Goal: Transaction & Acquisition: Purchase product/service

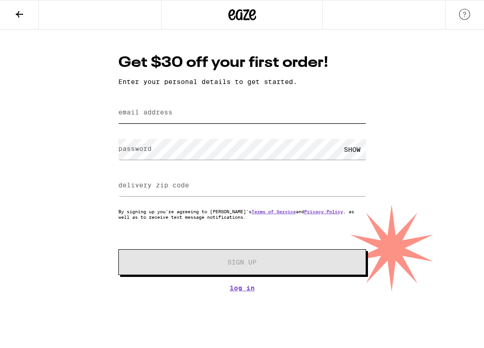
click at [179, 116] on input "email address" at bounding box center [242, 113] width 248 height 21
type input "carol.k.elliott@gmail.com"
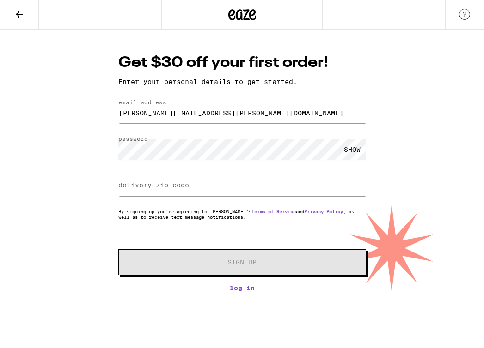
click at [177, 188] on label "delivery zip code" at bounding box center [153, 185] width 71 height 7
type input "1"
click at [360, 188] on input "1" at bounding box center [242, 186] width 248 height 21
click at [330, 187] on input "1" at bounding box center [242, 186] width 248 height 21
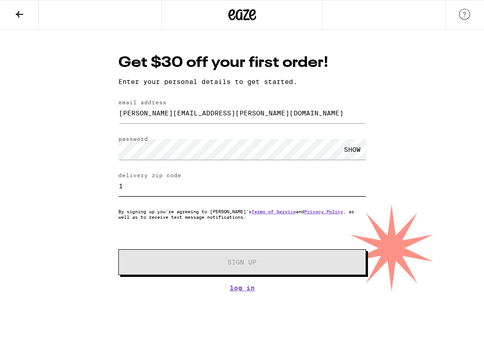
click at [330, 187] on input "1" at bounding box center [242, 186] width 248 height 21
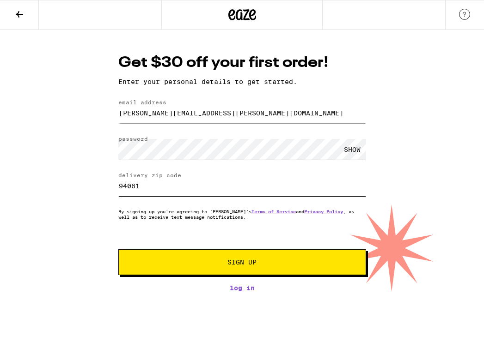
type input "94061"
click at [349, 152] on div "SHOW" at bounding box center [352, 149] width 28 height 21
click at [210, 185] on input "94061" at bounding box center [242, 186] width 248 height 21
click at [235, 260] on span "Sign Up" at bounding box center [241, 262] width 29 height 6
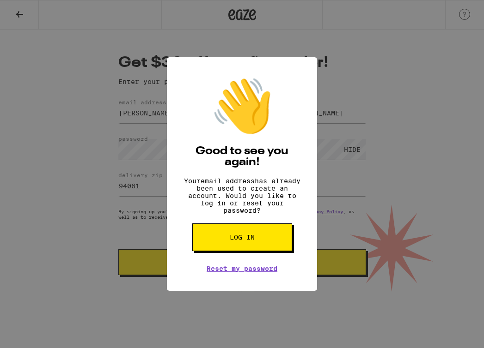
click at [241, 241] on span "Log in" at bounding box center [242, 237] width 25 height 6
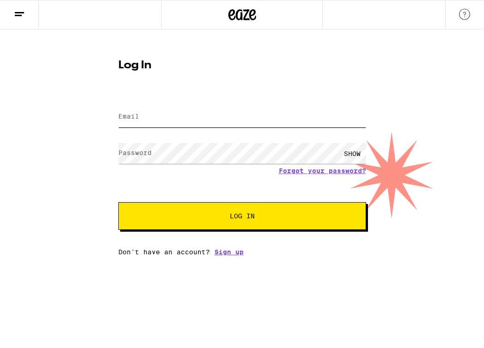
click at [149, 111] on input "Email" at bounding box center [242, 117] width 248 height 21
type input "carol.k.elliott@gmail.com"
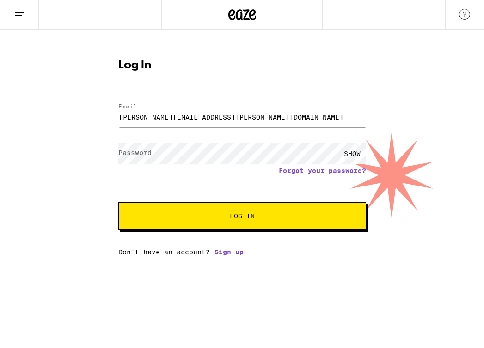
click at [134, 152] on label "Password" at bounding box center [134, 152] width 33 height 7
click at [354, 150] on div "SHOW" at bounding box center [352, 153] width 28 height 21
click at [244, 208] on button "Log In" at bounding box center [242, 216] width 248 height 28
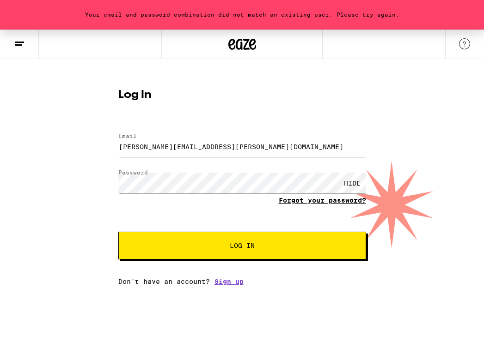
click at [304, 203] on link "Forgot your password?" at bounding box center [322, 200] width 87 height 7
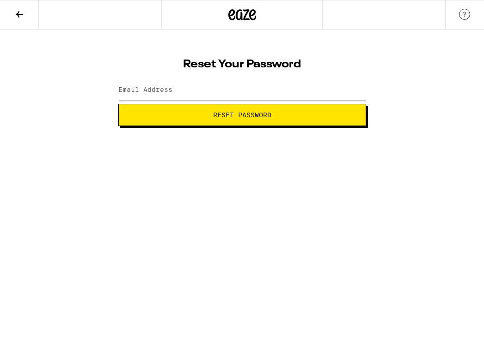
click at [192, 91] on input "Email Address" at bounding box center [242, 90] width 248 height 21
type input "carol.k.elliott@gmail.com"
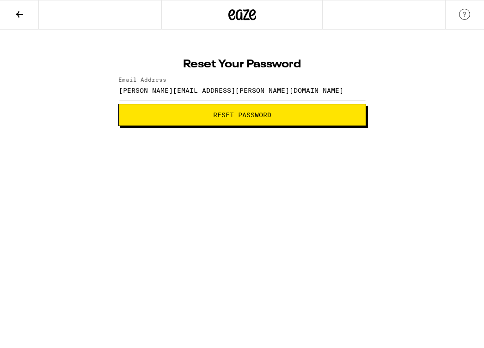
click at [191, 116] on span "Reset Password" at bounding box center [242, 115] width 232 height 6
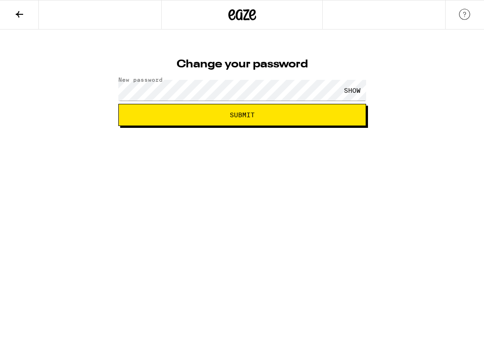
click at [259, 115] on span "Submit" at bounding box center [242, 115] width 232 height 6
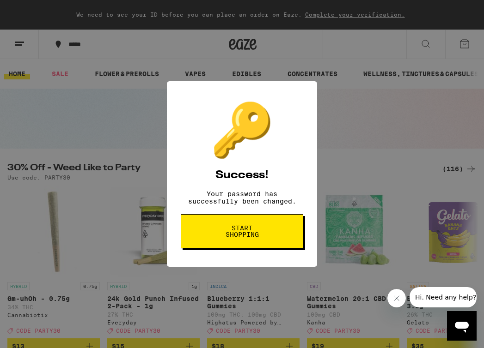
click at [235, 231] on span "Start shopping" at bounding box center [242, 231] width 48 height 13
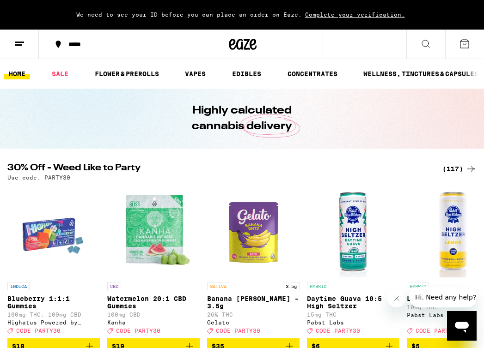
click at [371, 46] on div "*****" at bounding box center [242, 45] width 484 height 30
click at [425, 38] on icon at bounding box center [425, 43] width 11 height 11
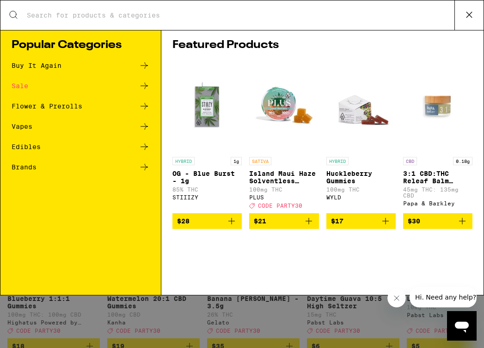
click at [353, 13] on input "Search for Products" at bounding box center [240, 15] width 428 height 8
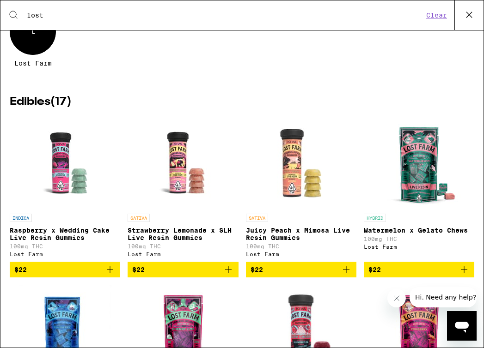
scroll to position [79, 0]
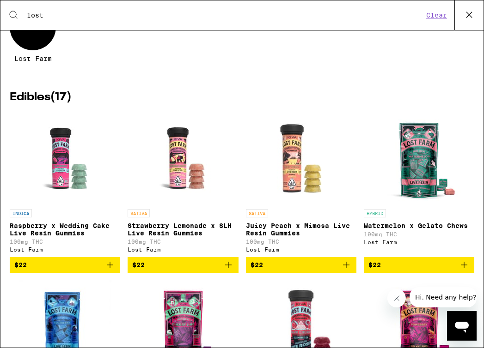
type input "lost"
click at [177, 228] on p "Strawberry Lemonade x SLH Live Resin Gummies" at bounding box center [183, 229] width 110 height 15
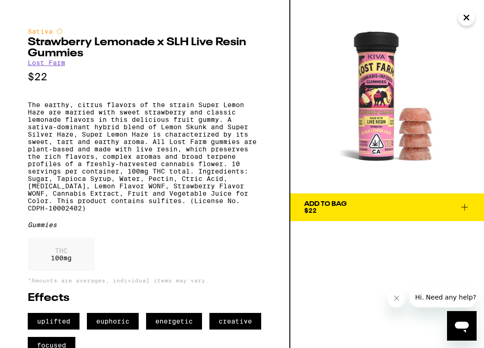
click at [364, 207] on span "Add To Bag $22" at bounding box center [387, 207] width 166 height 13
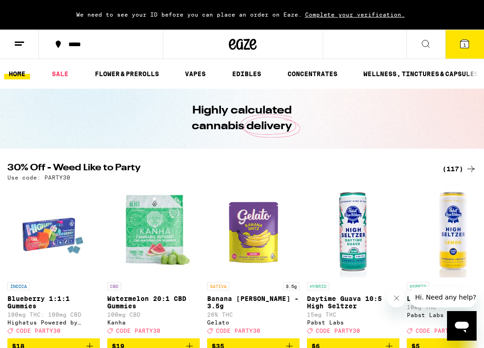
click at [422, 47] on icon at bounding box center [425, 43] width 11 height 11
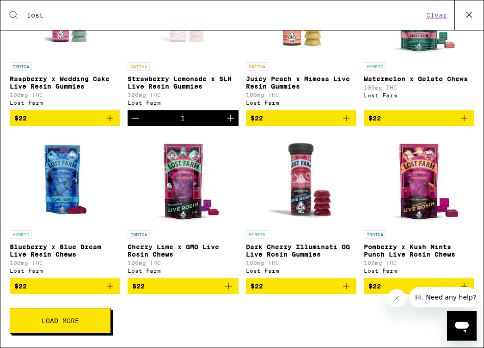
scroll to position [237, 0]
click at [278, 248] on p "Dark Cherry Illuminati OG Live Rosin Gummies" at bounding box center [301, 250] width 110 height 15
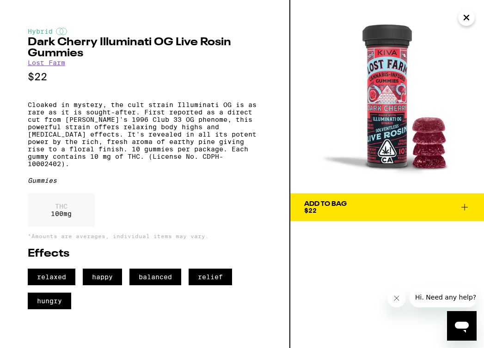
click at [465, 17] on icon "Close" at bounding box center [466, 17] width 5 height 5
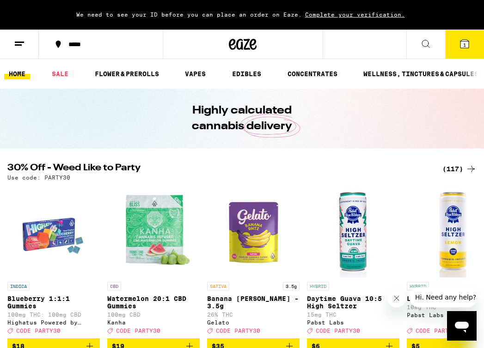
click at [418, 50] on button at bounding box center [425, 44] width 39 height 29
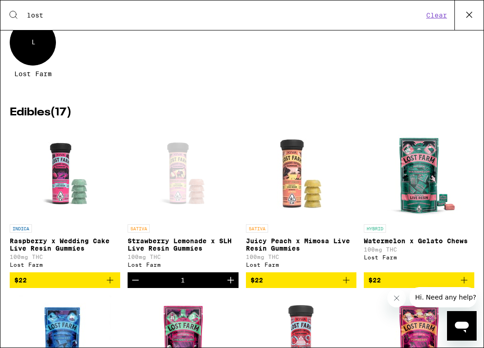
scroll to position [67, 0]
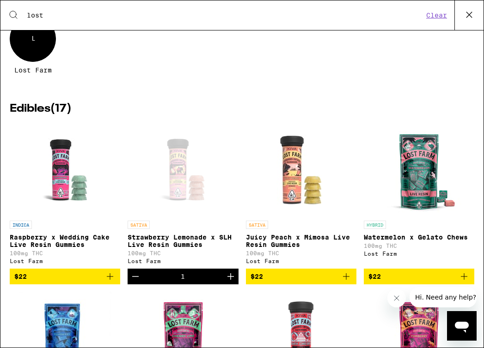
click at [44, 242] on p "Raspberry x Wedding Cake Live Resin Gummies" at bounding box center [65, 241] width 110 height 15
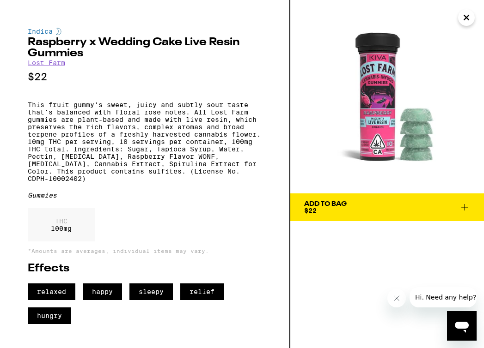
click at [466, 17] on icon "Close" at bounding box center [466, 17] width 5 height 5
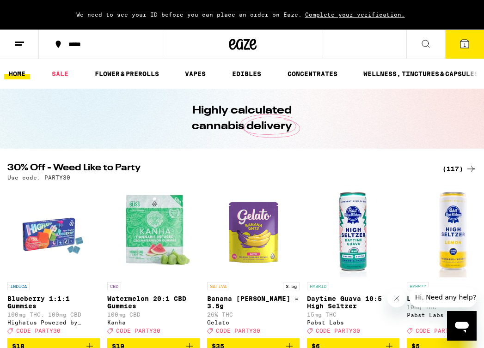
click at [422, 35] on button at bounding box center [425, 44] width 39 height 29
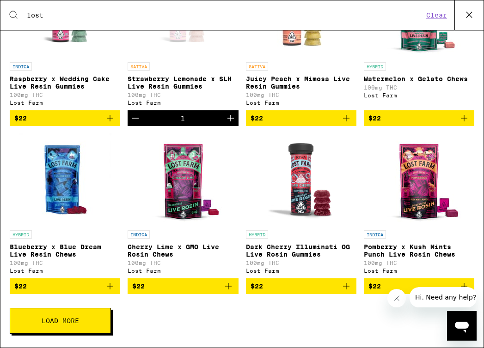
scroll to position [237, 0]
click at [43, 327] on button "Load More" at bounding box center [60, 321] width 101 height 26
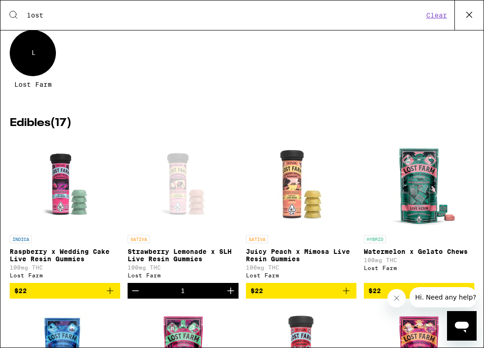
scroll to position [54, 0]
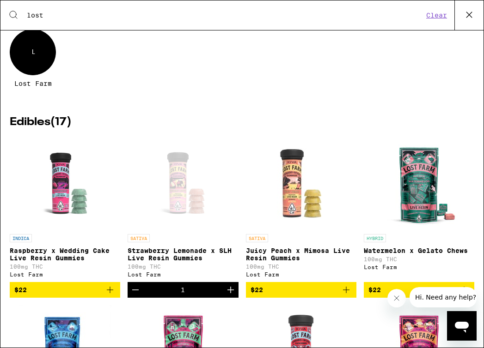
click at [157, 255] on p "Strawberry Lemonade x SLH Live Resin Gummies" at bounding box center [183, 254] width 110 height 15
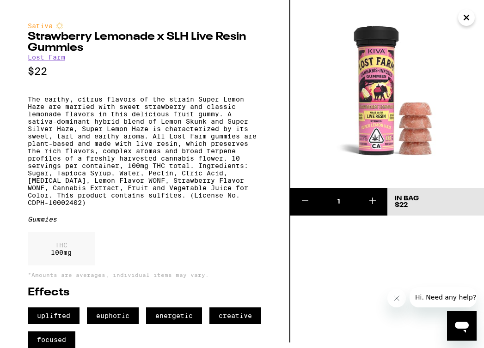
scroll to position [34, 0]
click at [465, 18] on icon "Close" at bounding box center [466, 17] width 5 height 5
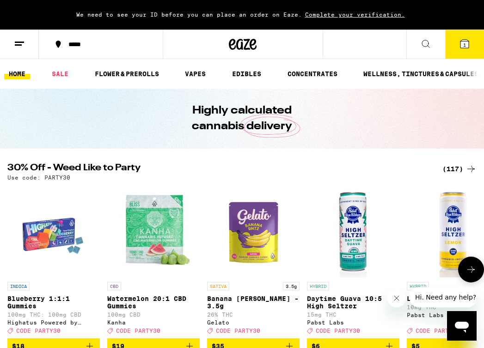
scroll to position [2, 0]
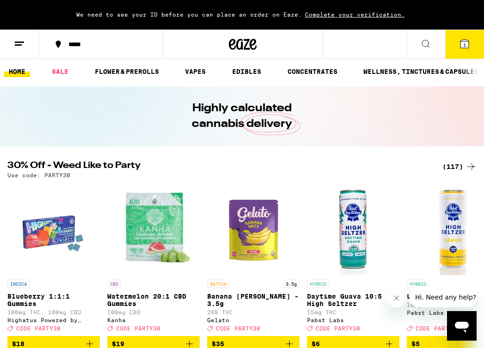
click at [432, 38] on button at bounding box center [425, 44] width 39 height 29
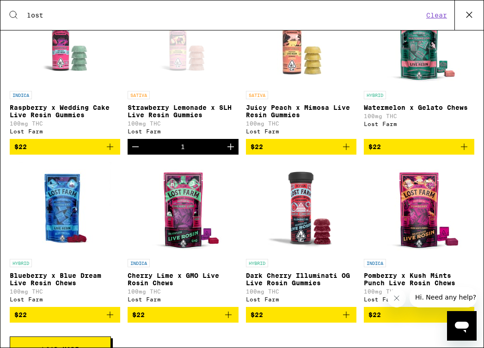
scroll to position [207, 0]
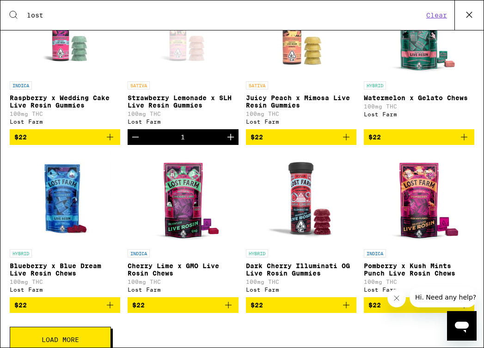
click at [280, 275] on p "Dark Cherry Illuminati OG Live Rosin Gummies" at bounding box center [301, 269] width 110 height 15
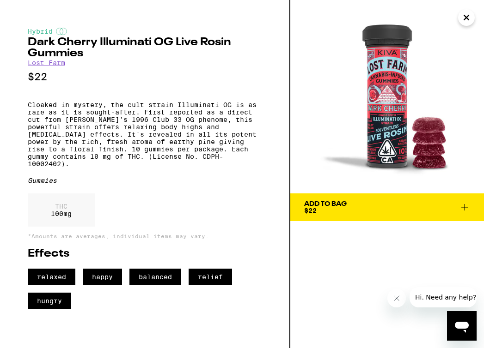
click at [465, 14] on icon "Close" at bounding box center [466, 18] width 11 height 14
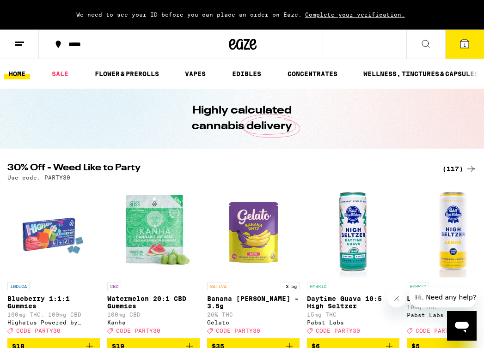
click at [413, 41] on button at bounding box center [425, 44] width 39 height 29
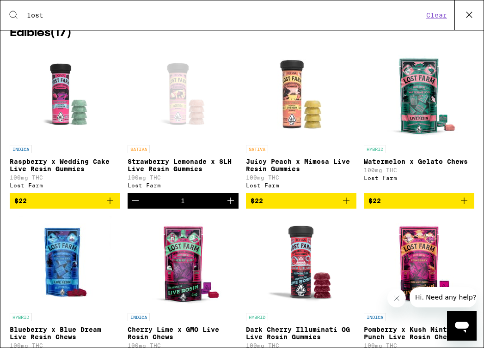
scroll to position [147, 0]
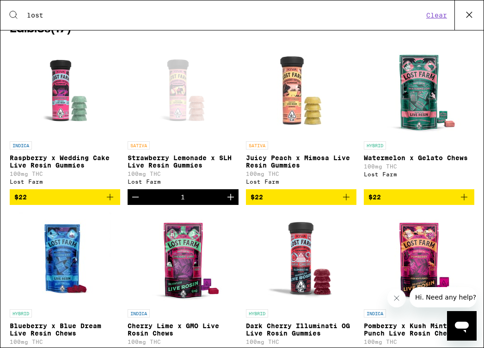
click at [65, 166] on p "Raspberry x Wedding Cake Live Resin Gummies" at bounding box center [65, 161] width 110 height 15
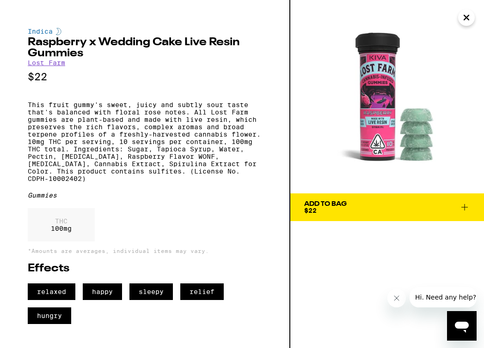
click at [464, 18] on icon "Close" at bounding box center [466, 18] width 11 height 14
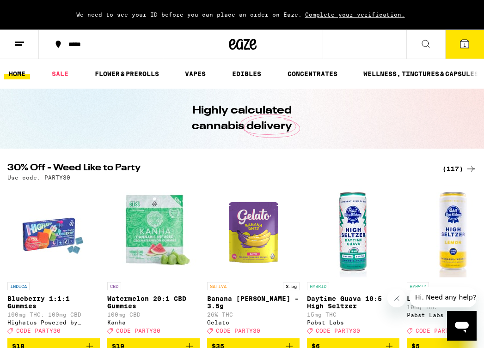
click at [428, 41] on icon at bounding box center [425, 43] width 11 height 11
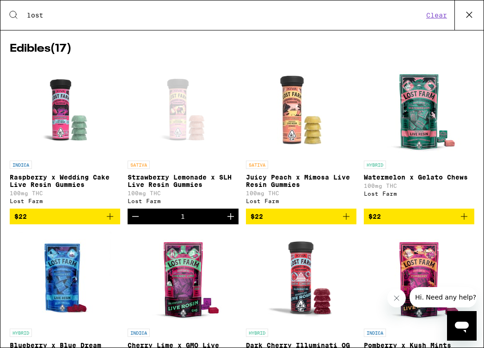
scroll to position [131, 0]
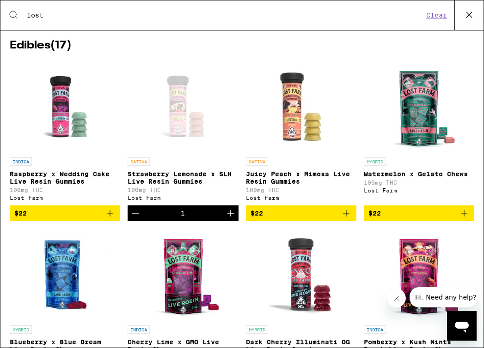
click at [303, 177] on p "Juicy Peach x Mimosa Live Resin Gummies" at bounding box center [301, 177] width 110 height 15
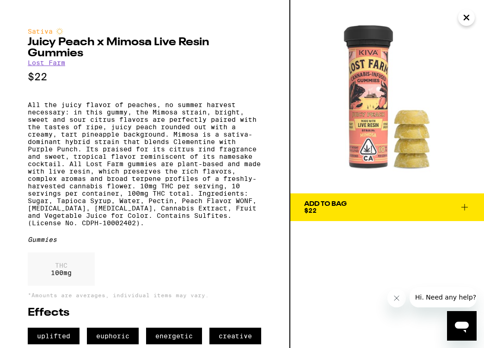
scroll to position [51, 0]
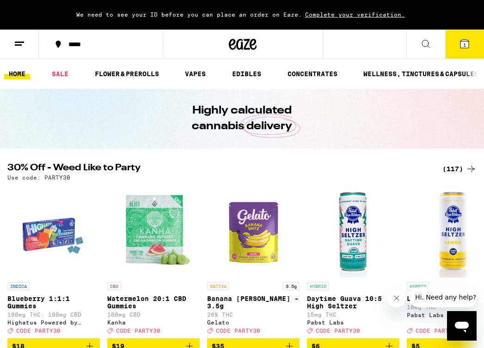
click at [421, 47] on icon at bounding box center [425, 43] width 11 height 11
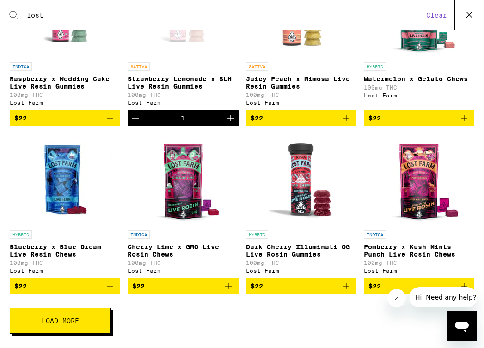
scroll to position [237, 0]
click at [44, 243] on p "Blueberry x Blue Dream Live Resin Chews" at bounding box center [65, 250] width 110 height 15
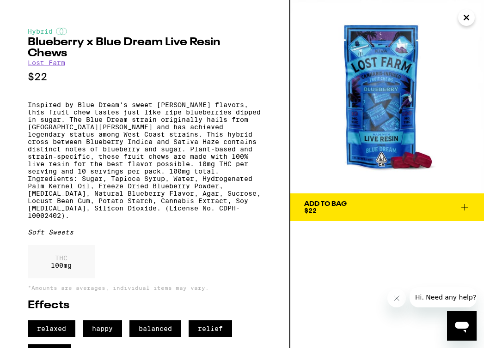
scroll to position [23, 0]
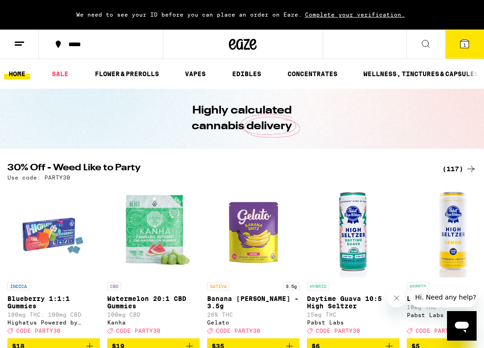
click at [424, 41] on icon at bounding box center [425, 43] width 11 height 11
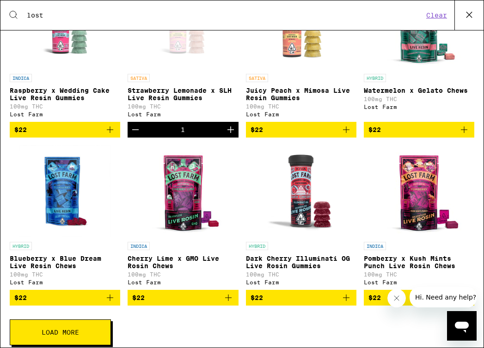
scroll to position [237, 0]
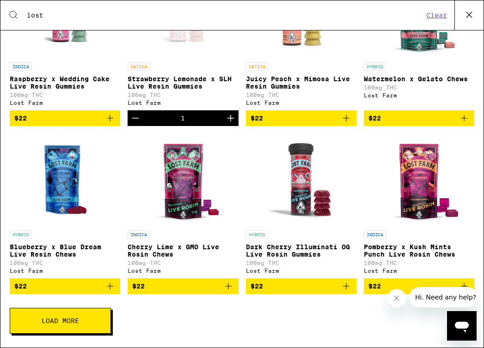
click at [282, 245] on p "Dark Cherry Illuminati OG Live Rosin Gummies" at bounding box center [301, 250] width 110 height 15
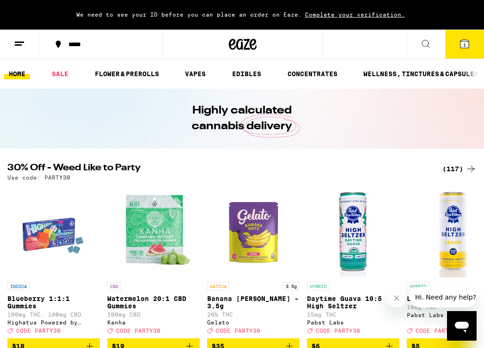
click at [424, 43] on icon at bounding box center [425, 43] width 11 height 11
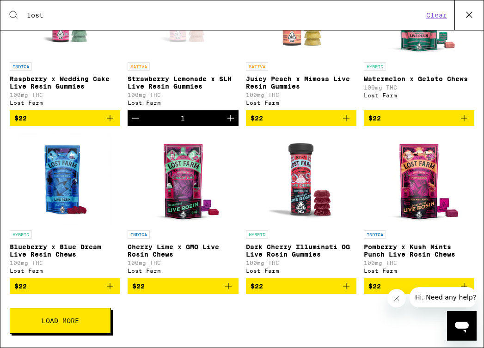
scroll to position [237, 0]
click at [78, 327] on button "Load More" at bounding box center [60, 321] width 101 height 26
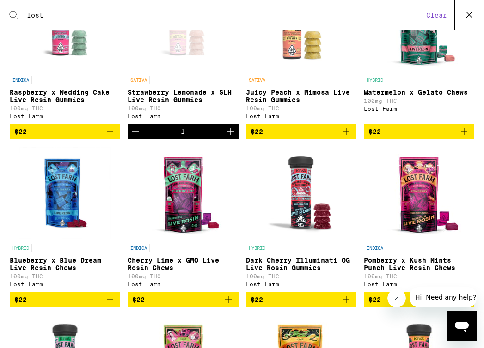
scroll to position [217, 0]
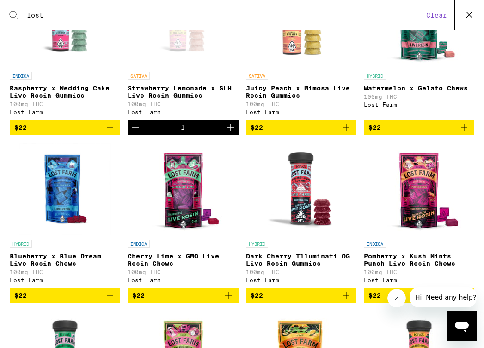
click at [63, 262] on p "Blueberry x Blue Dream Live Resin Chews" at bounding box center [65, 260] width 110 height 15
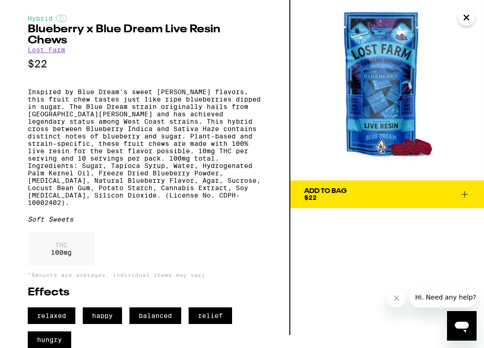
scroll to position [23, 0]
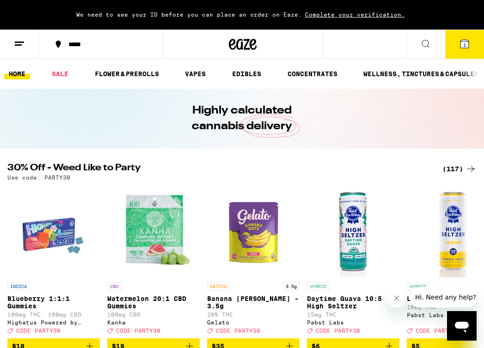
click at [415, 44] on button at bounding box center [425, 44] width 39 height 29
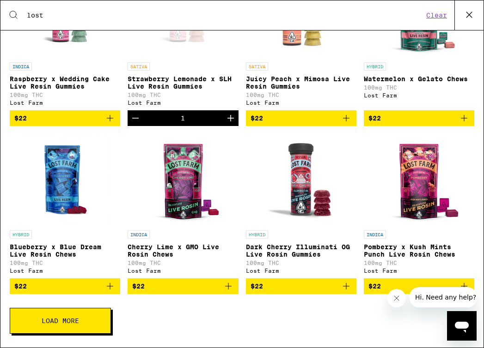
scroll to position [237, 0]
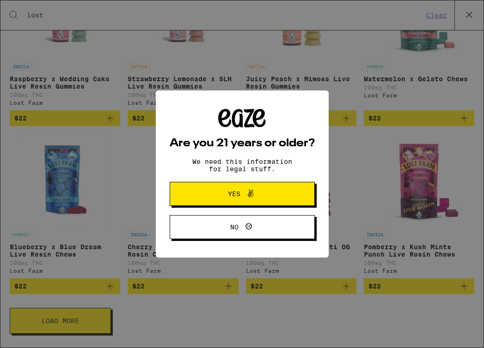
click at [225, 196] on span "Yes" at bounding box center [242, 194] width 70 height 12
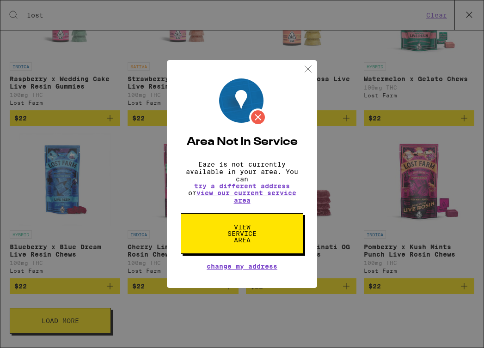
click at [240, 270] on span "Change My Address" at bounding box center [242, 266] width 71 height 6
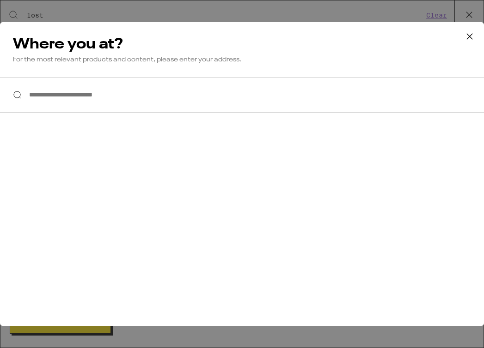
click at [189, 113] on input "**********" at bounding box center [242, 95] width 484 height 36
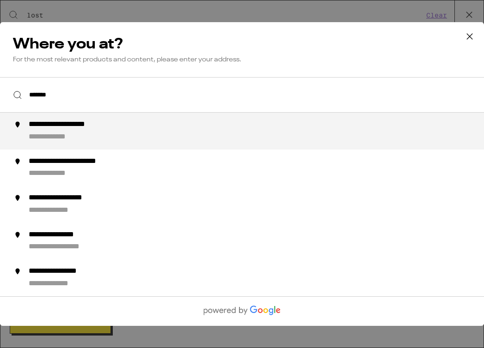
click at [82, 133] on div "**********" at bounding box center [260, 131] width 463 height 22
type input "**********"
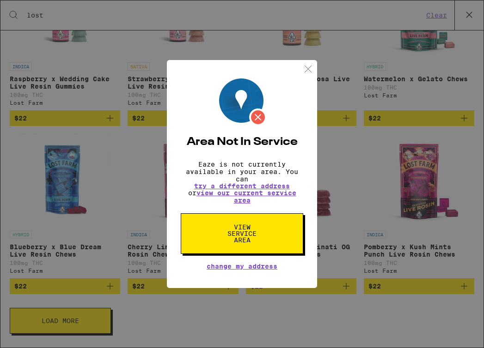
click at [239, 270] on span "Change My Address" at bounding box center [242, 266] width 71 height 6
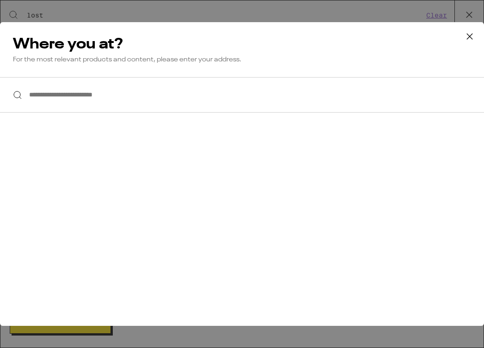
click at [189, 98] on input "**********" at bounding box center [242, 95] width 484 height 36
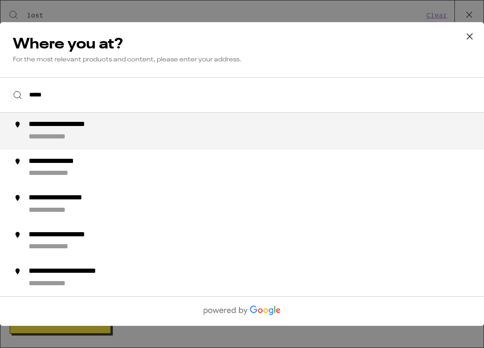
click at [156, 130] on div "**********" at bounding box center [260, 131] width 463 height 22
type input "**********"
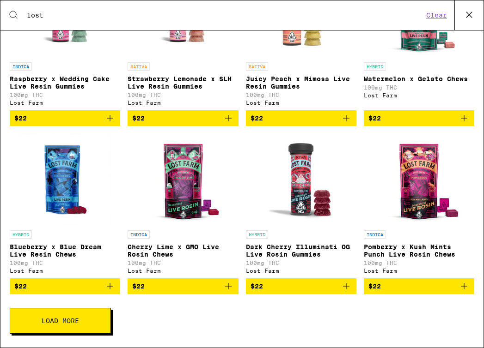
click at [80, 316] on button "Load More" at bounding box center [60, 321] width 101 height 26
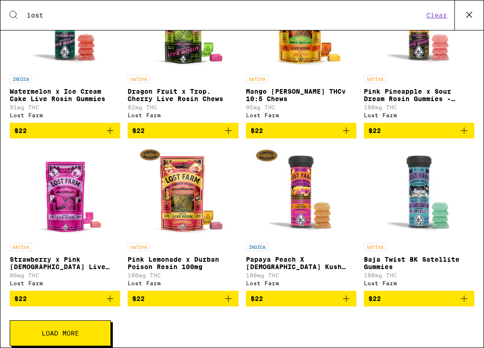
scroll to position [583, 0]
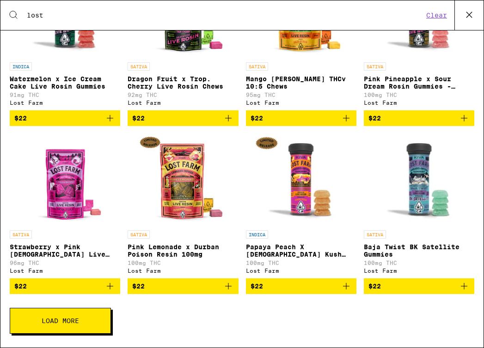
click at [88, 326] on button "Load More" at bounding box center [60, 321] width 101 height 26
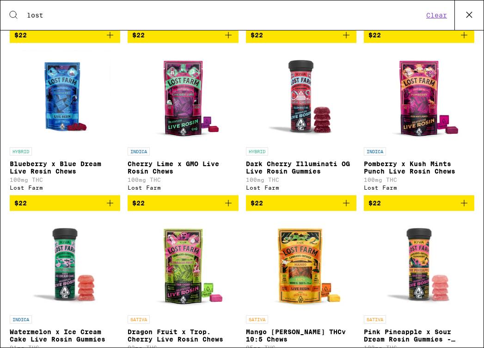
scroll to position [309, 0]
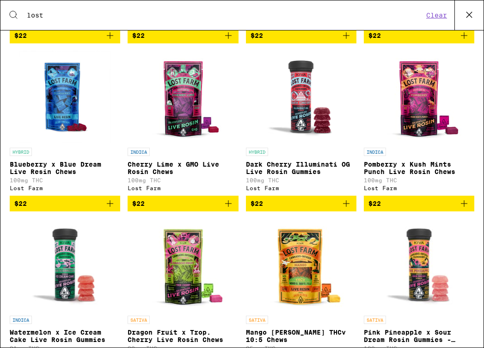
click at [171, 167] on div "INDICA Cherry Lime x GMO Live Rosin Chews 100mg THC Lost Farm" at bounding box center [183, 169] width 110 height 43
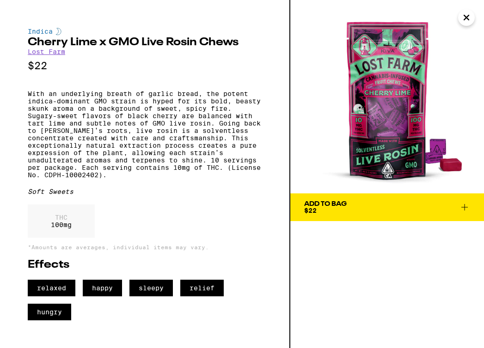
click at [462, 14] on icon "Close" at bounding box center [466, 18] width 11 height 14
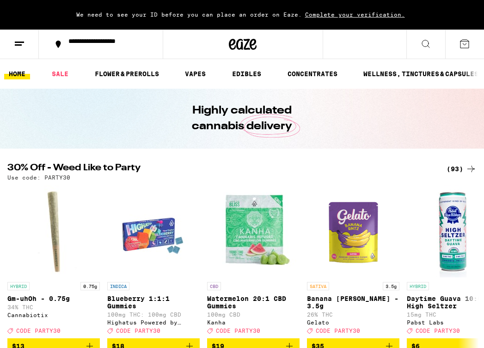
click at [414, 42] on button at bounding box center [425, 44] width 39 height 29
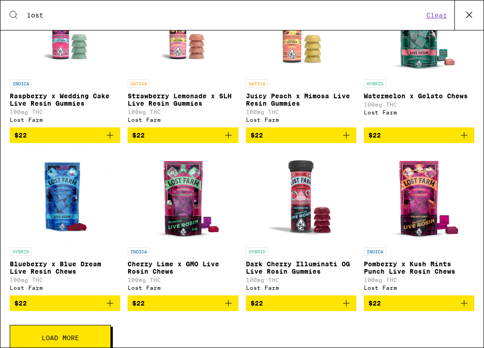
scroll to position [237, 0]
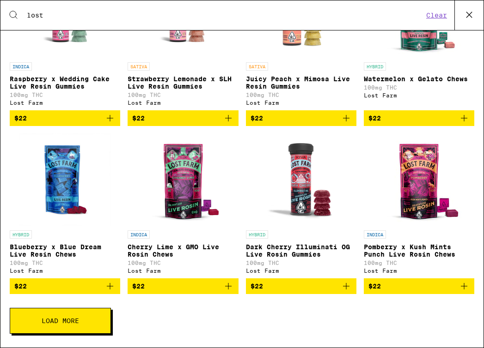
click at [83, 317] on button "Load More" at bounding box center [60, 321] width 101 height 26
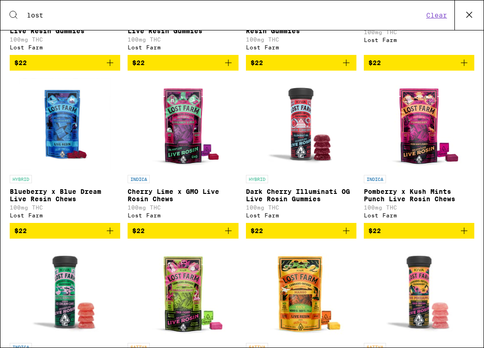
scroll to position [280, 0]
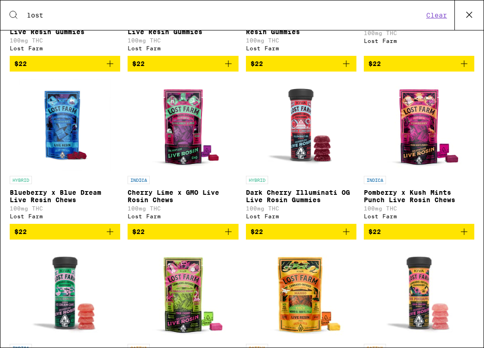
click at [383, 199] on p "Pomberry x Kush Mints Punch Live Rosin Chews" at bounding box center [419, 196] width 110 height 15
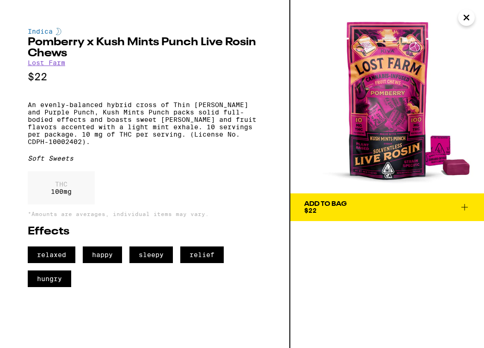
click at [367, 202] on span "Add To Bag $22" at bounding box center [387, 207] width 166 height 13
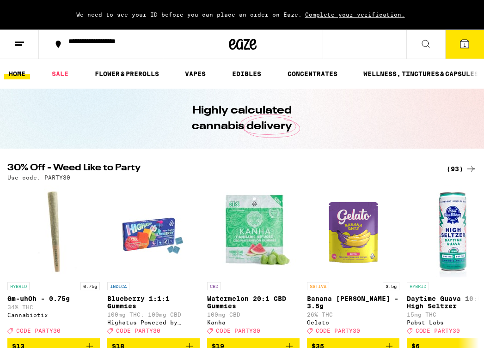
click at [460, 47] on icon at bounding box center [464, 44] width 8 height 8
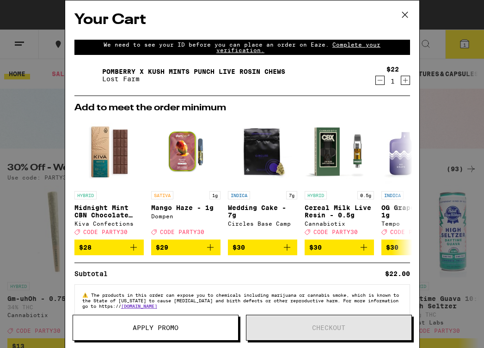
click at [401, 15] on icon at bounding box center [405, 15] width 14 height 14
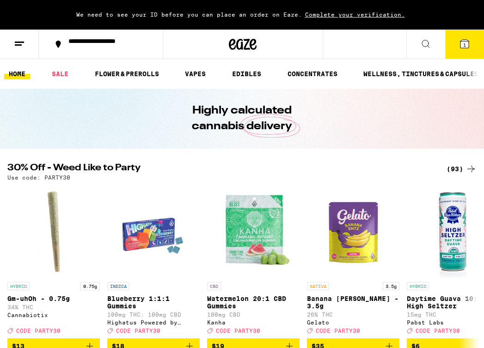
click at [420, 42] on icon at bounding box center [425, 43] width 11 height 11
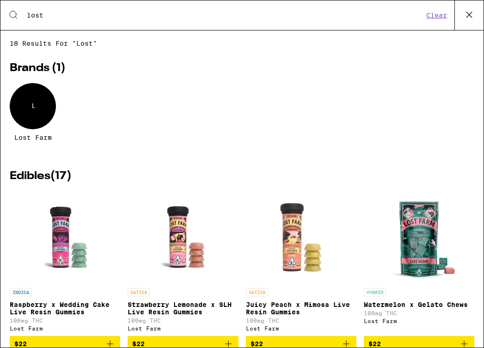
click at [165, 305] on p "Strawberry Lemonade x SLH Live Resin Gummies" at bounding box center [183, 308] width 110 height 15
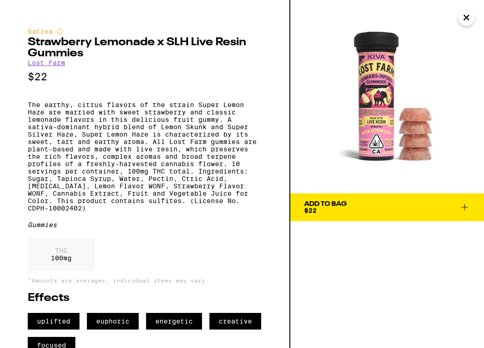
click at [334, 197] on button "Add To Bag $22" at bounding box center [387, 208] width 194 height 28
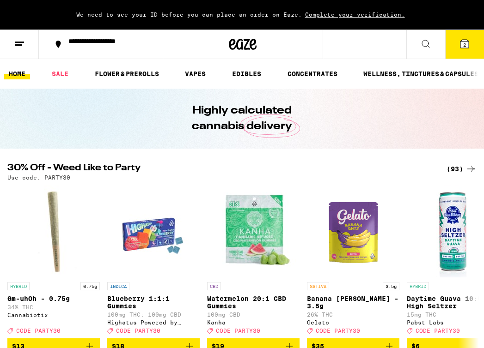
click at [432, 46] on button at bounding box center [425, 44] width 39 height 29
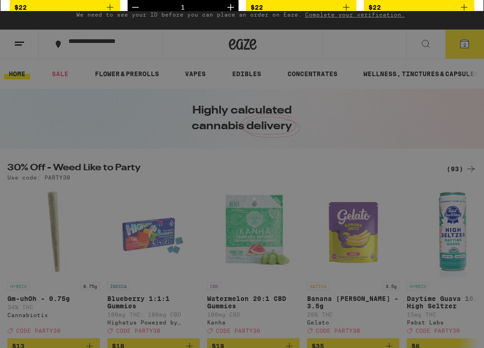
click at [176, 307] on p "Strawberry Lemonade x SLH Live Resin Gummies" at bounding box center [183, 308] width 110 height 15
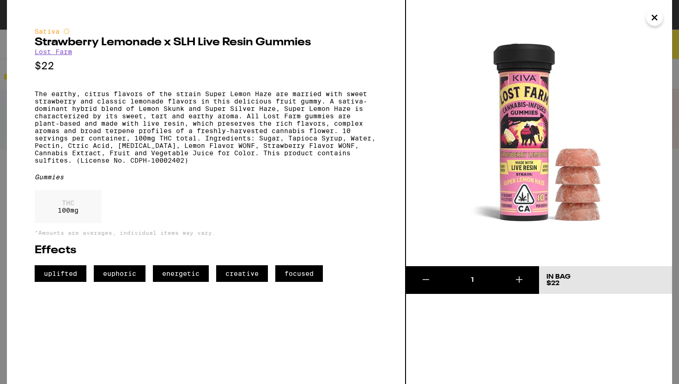
click at [483, 15] on button "Close" at bounding box center [654, 17] width 17 height 17
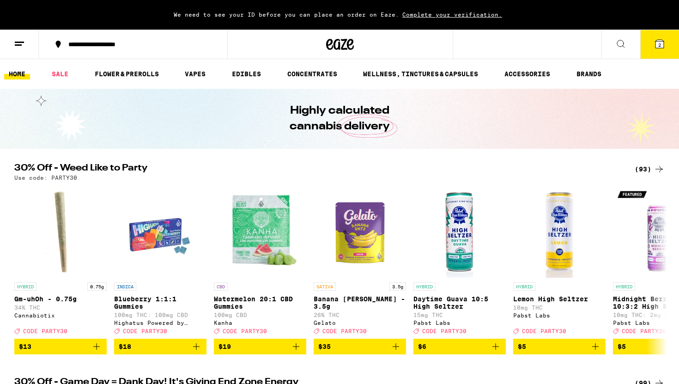
click at [483, 42] on span "2" at bounding box center [659, 45] width 3 height 6
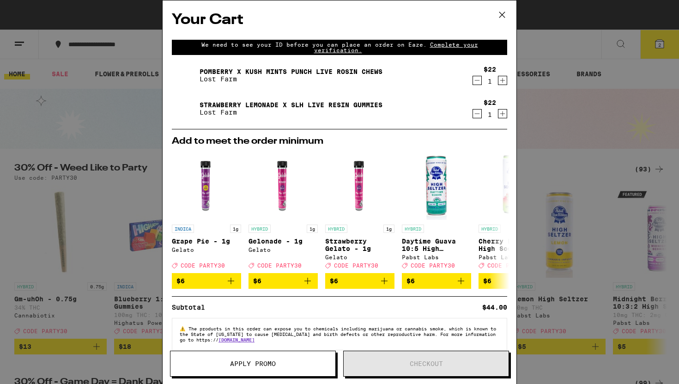
click at [443, 48] on span "Complete your verification." at bounding box center [396, 48] width 164 height 12
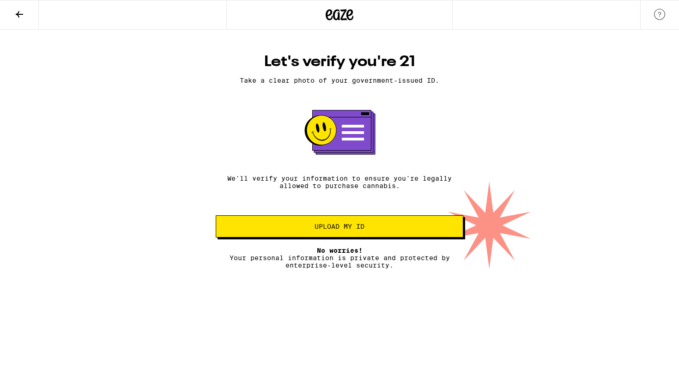
click at [326, 230] on span "Upload my ID" at bounding box center [340, 226] width 50 height 6
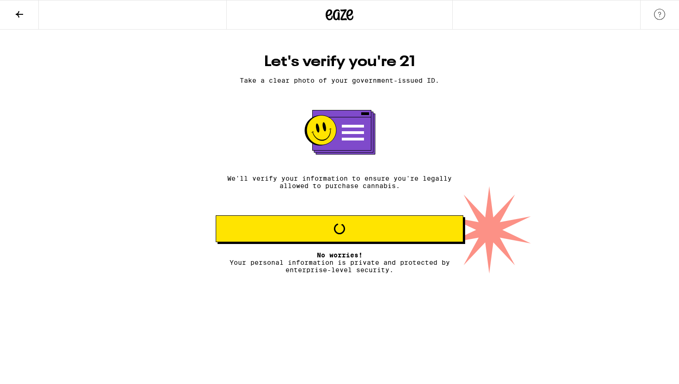
click at [19, 12] on icon at bounding box center [19, 14] width 11 height 11
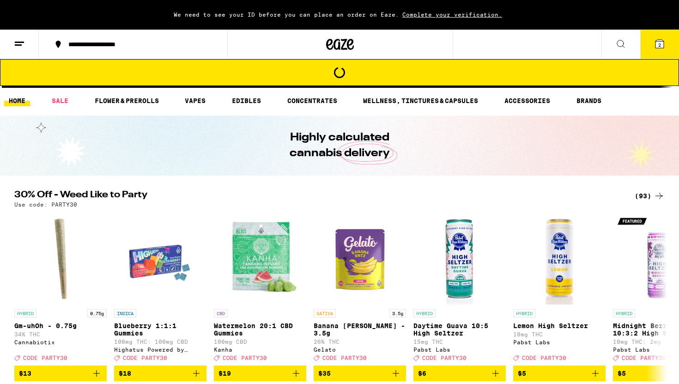
click at [20, 41] on icon at bounding box center [19, 43] width 11 height 11
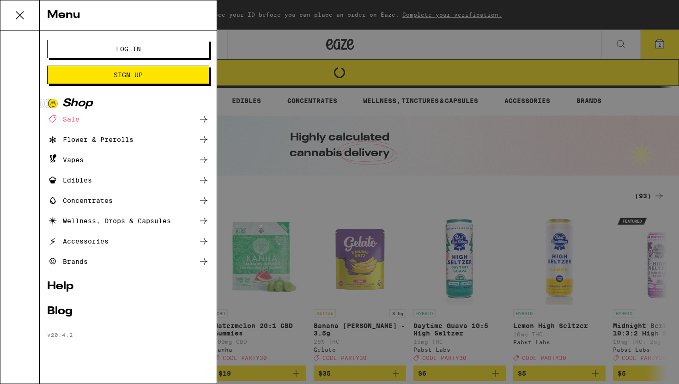
click at [23, 17] on icon at bounding box center [20, 15] width 18 height 18
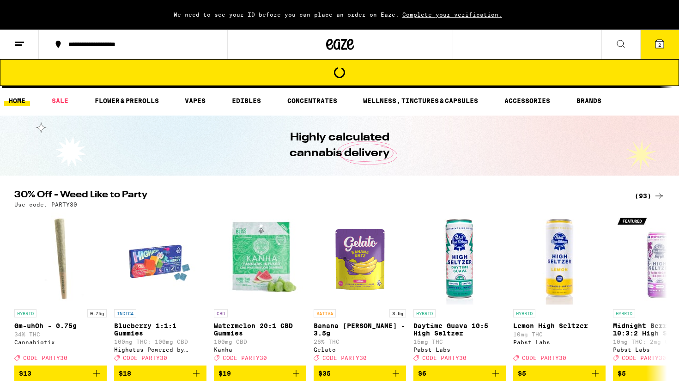
click at [483, 42] on span "2" at bounding box center [659, 45] width 3 height 6
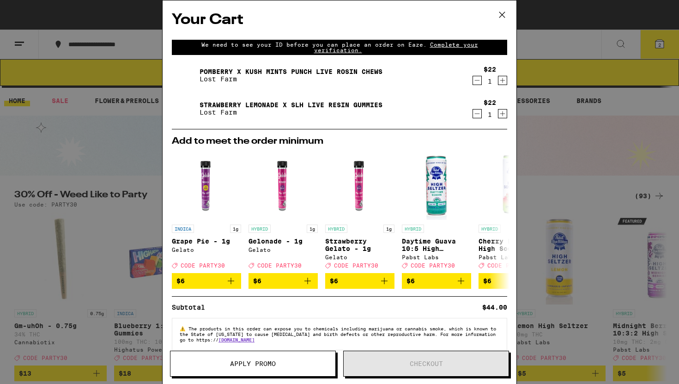
click at [431, 49] on span "Complete your verification." at bounding box center [396, 48] width 164 height 12
